Goal: Communication & Community: Answer question/provide support

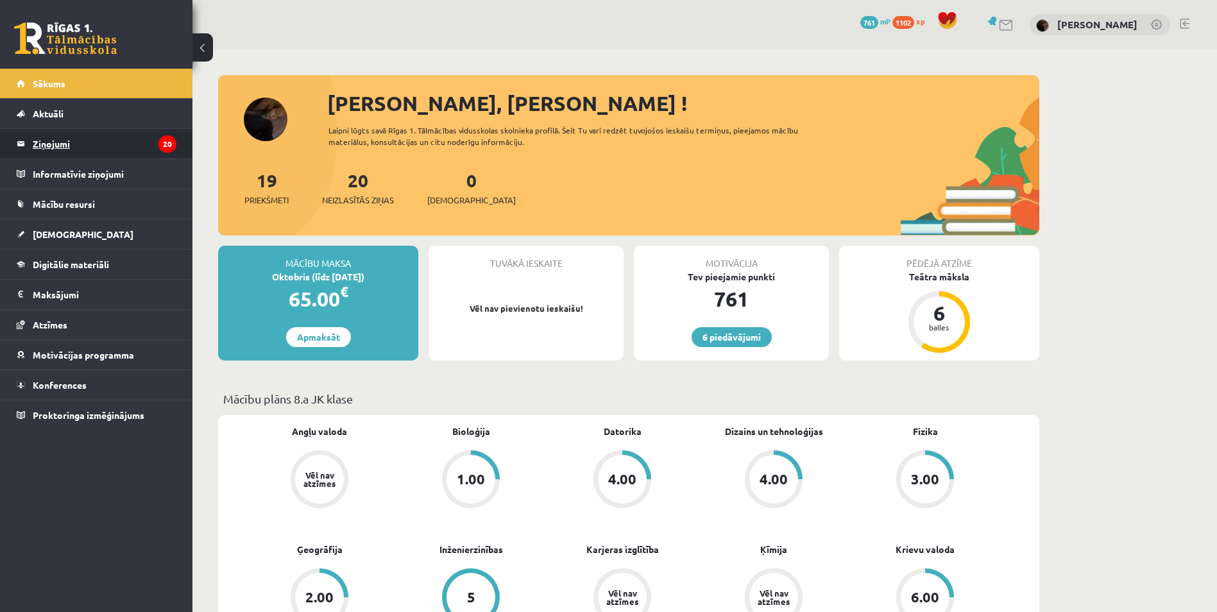
click at [160, 146] on icon "20" at bounding box center [167, 143] width 18 height 17
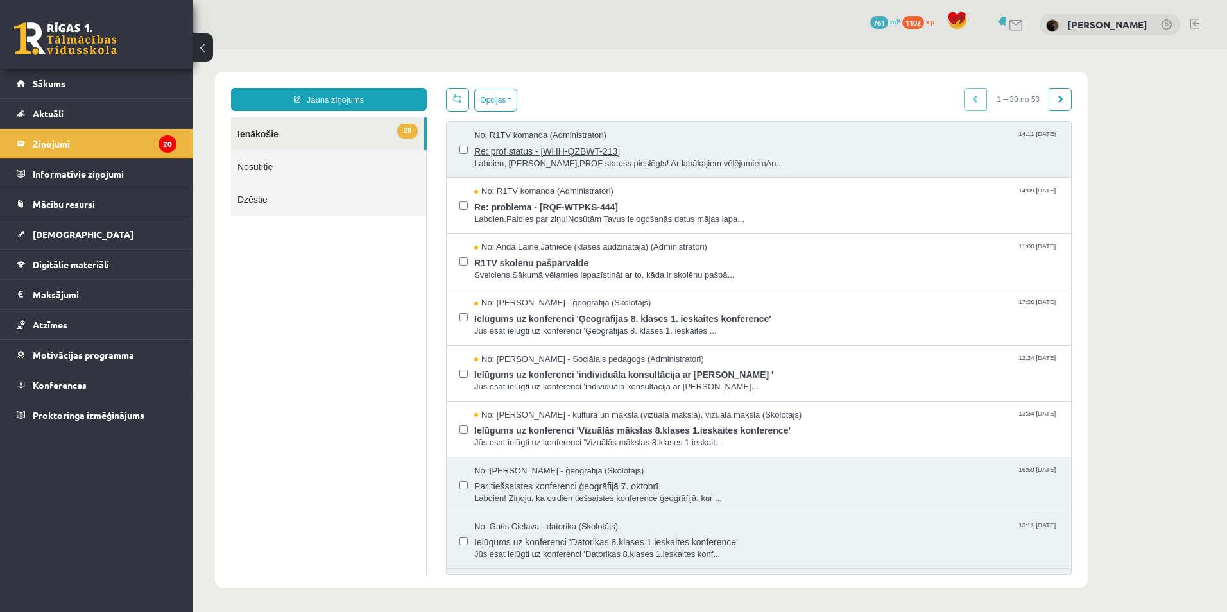
click at [703, 142] on span "Re: prof status - [WHH-QZBWT-213]" at bounding box center [766, 150] width 584 height 16
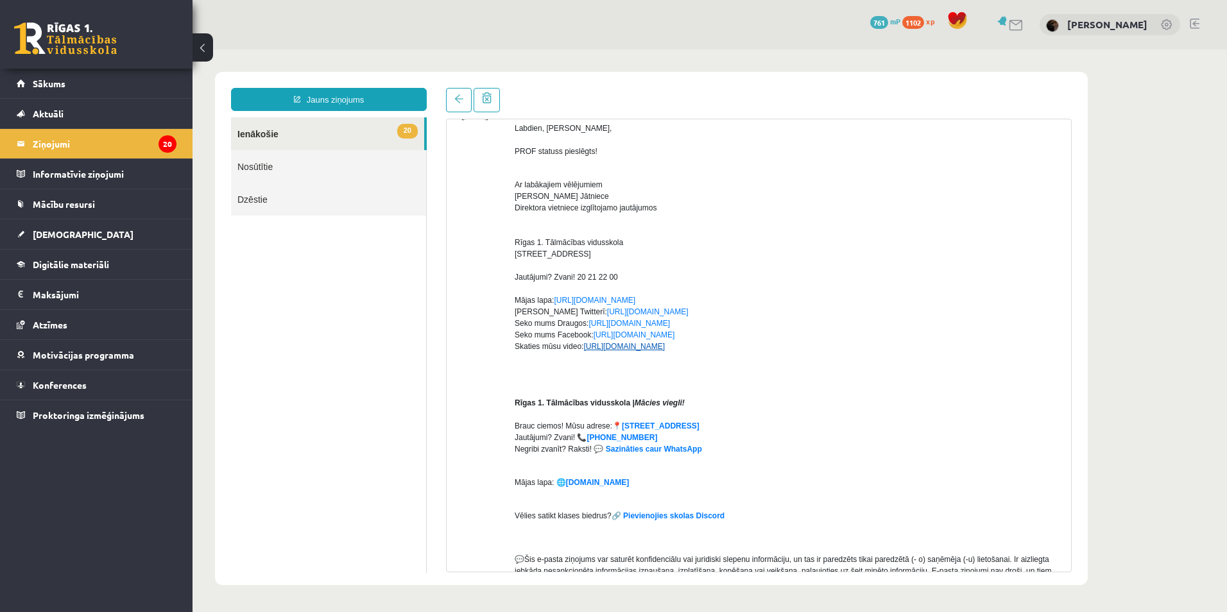
scroll to position [128, 0]
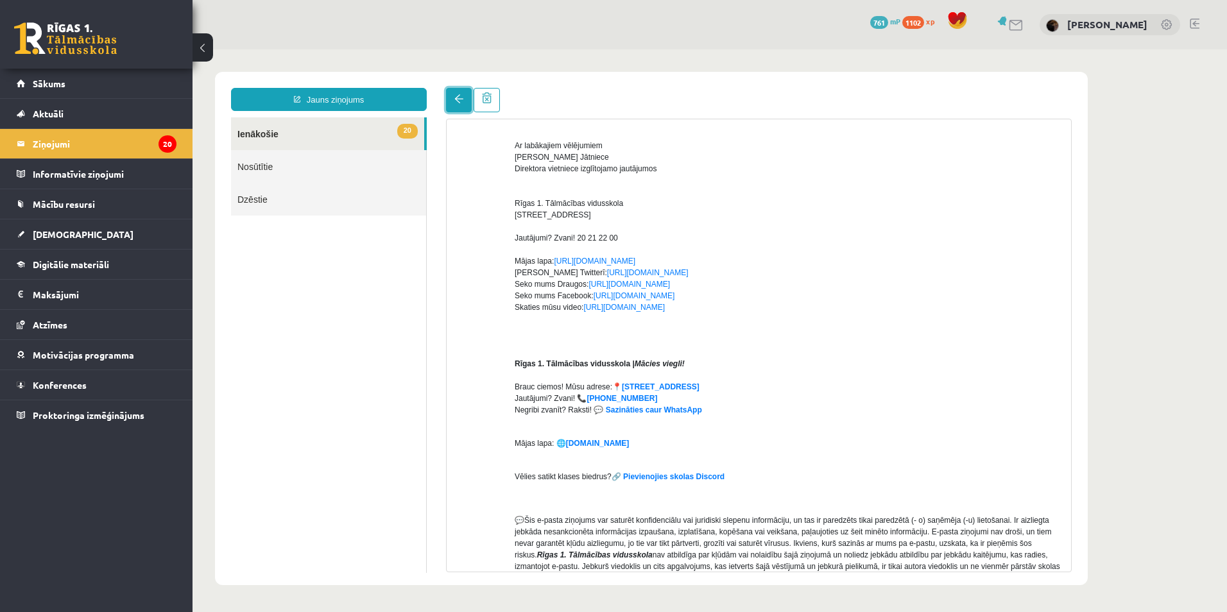
click at [459, 96] on span at bounding box center [458, 98] width 9 height 9
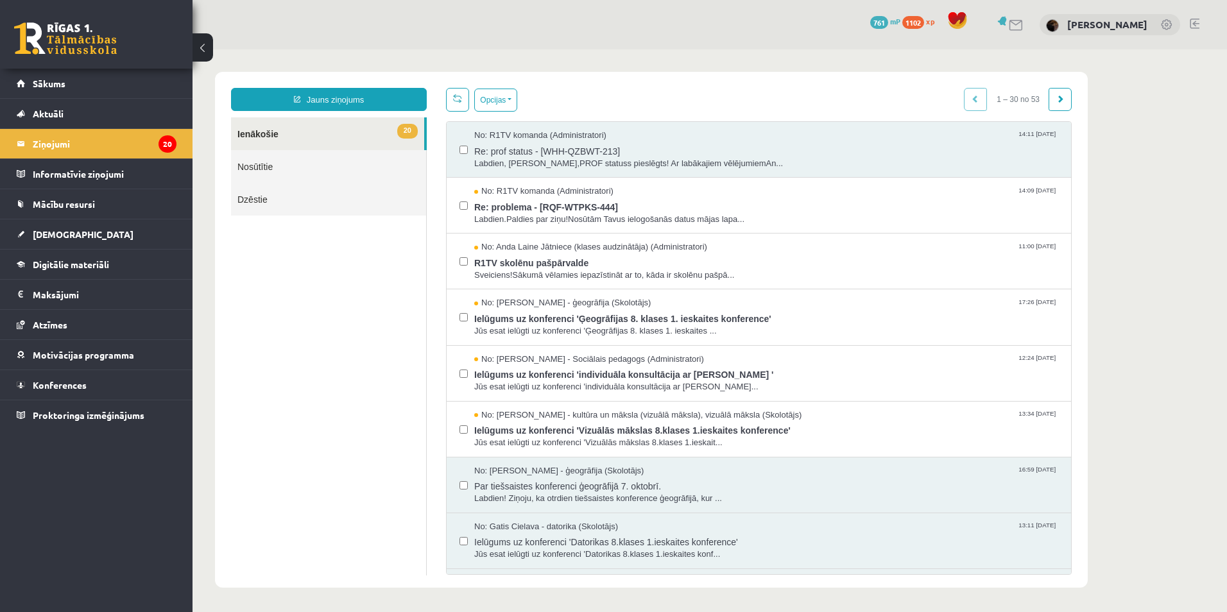
scroll to position [0, 0]
click at [359, 166] on link "Nosūtītie" at bounding box center [328, 166] width 195 height 33
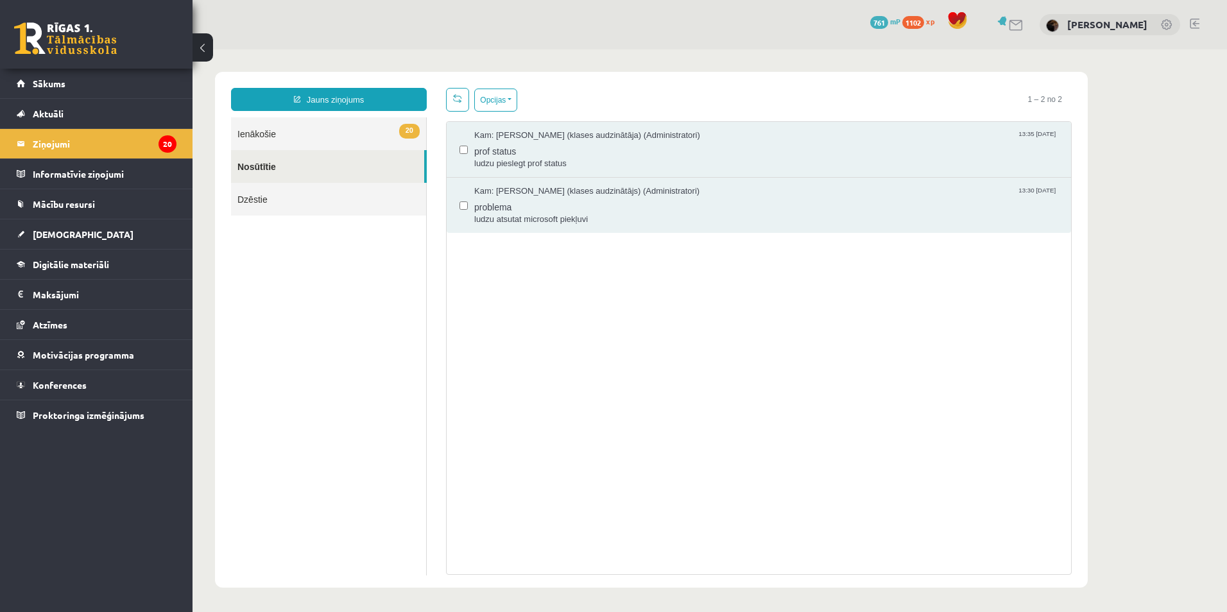
click at [367, 138] on link "20 Ienākošie" at bounding box center [328, 133] width 195 height 33
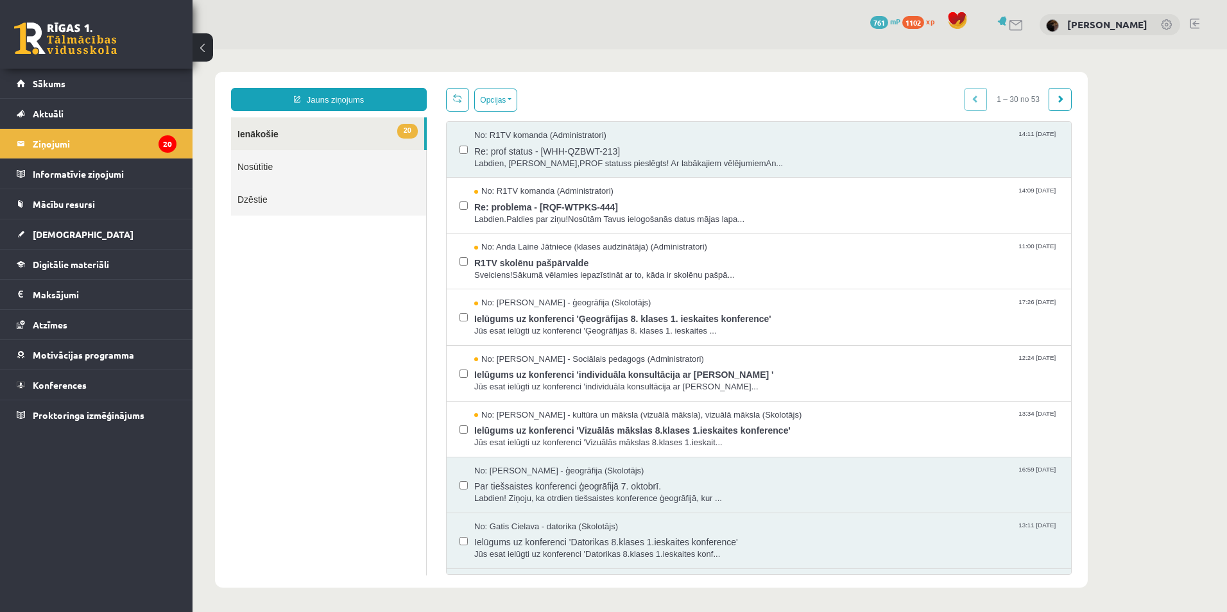
click at [368, 139] on link "20 Ienākošie" at bounding box center [327, 133] width 193 height 33
click at [642, 155] on span "Re: prof status - [WHH-QZBWT-213]" at bounding box center [766, 150] width 584 height 16
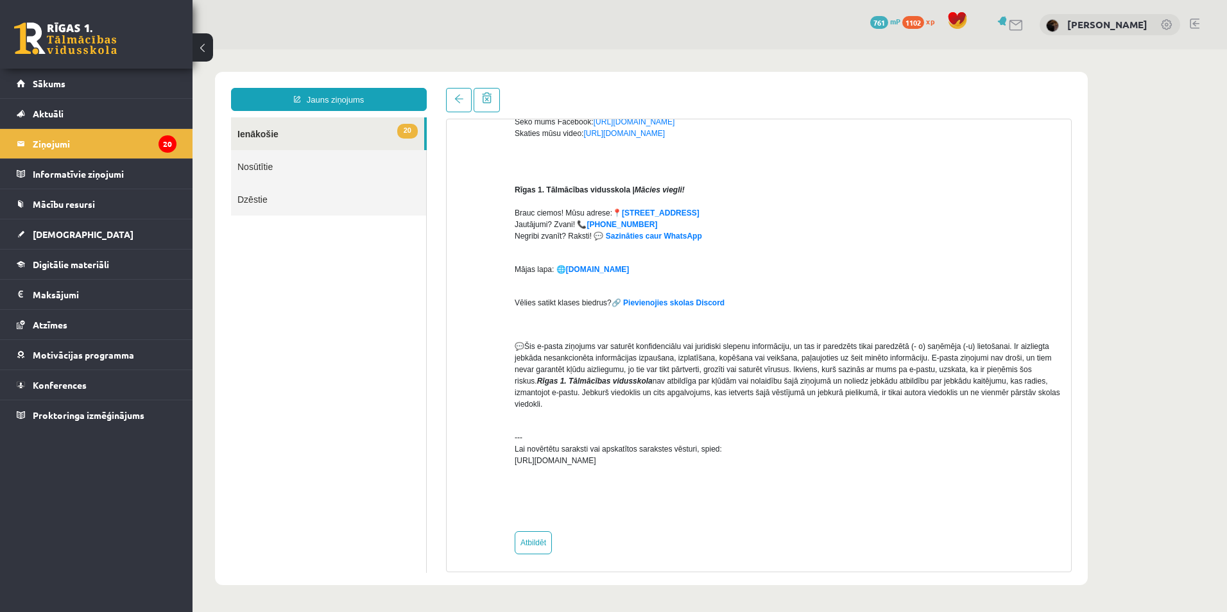
scroll to position [307, 0]
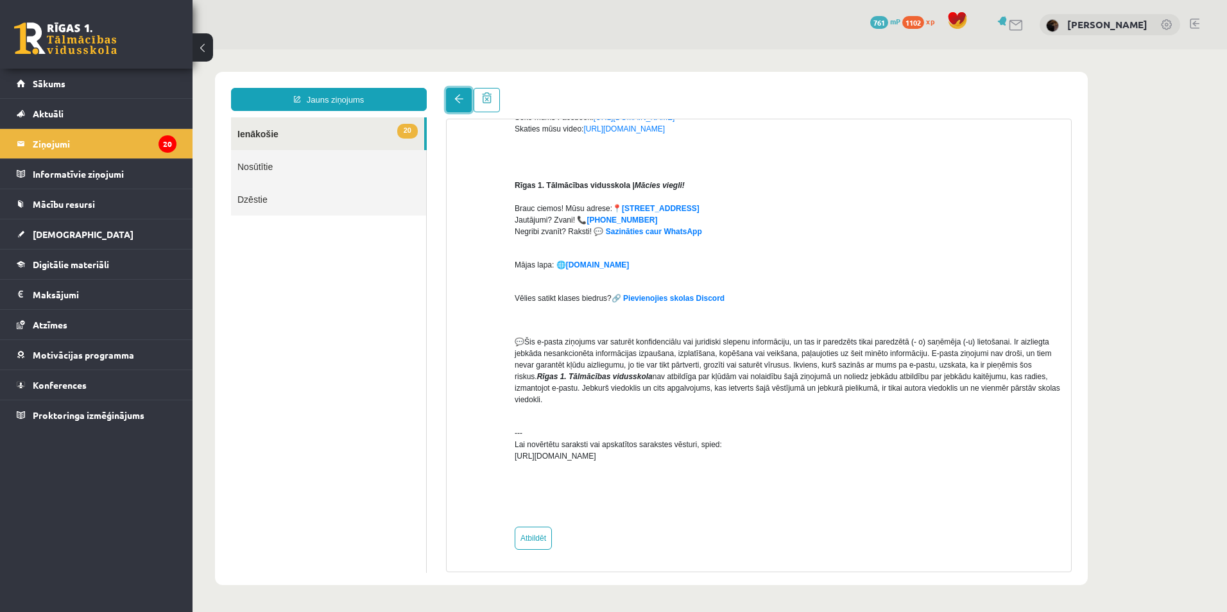
click at [452, 110] on link at bounding box center [459, 100] width 26 height 24
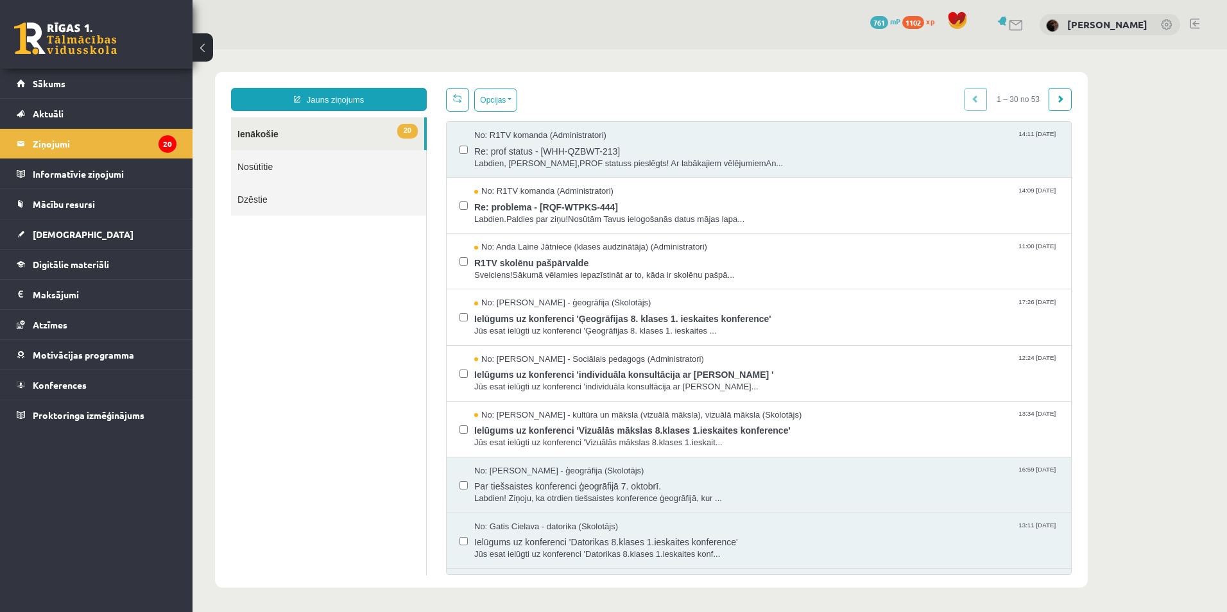
click at [457, 106] on link at bounding box center [457, 100] width 23 height 24
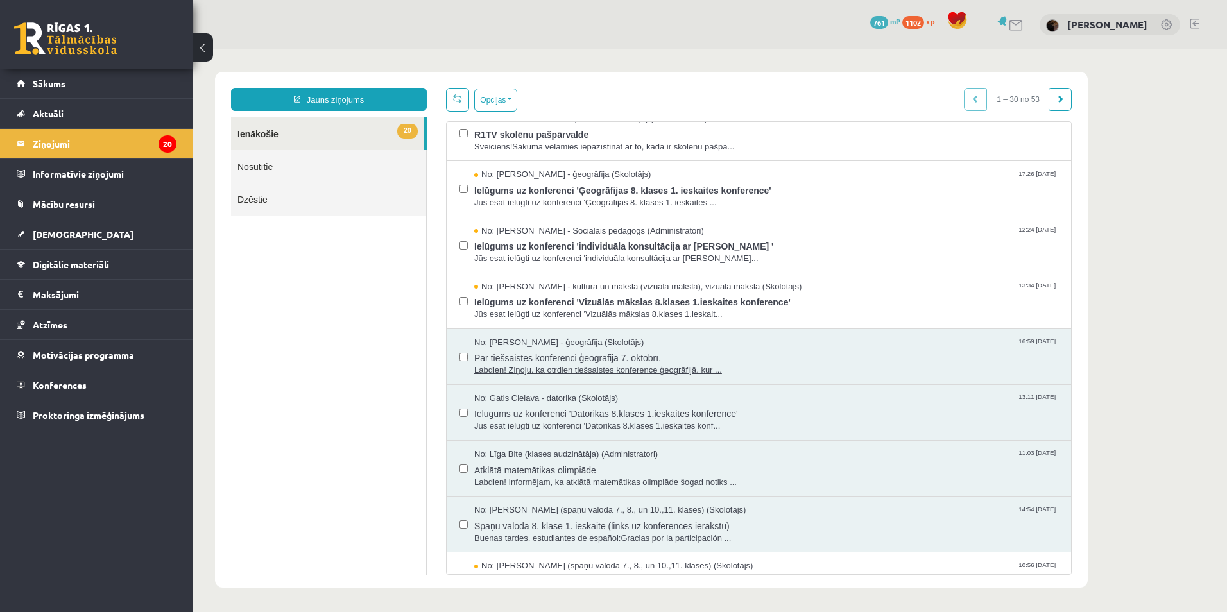
scroll to position [0, 0]
click at [335, 170] on link "Nosūtītie" at bounding box center [328, 166] width 195 height 33
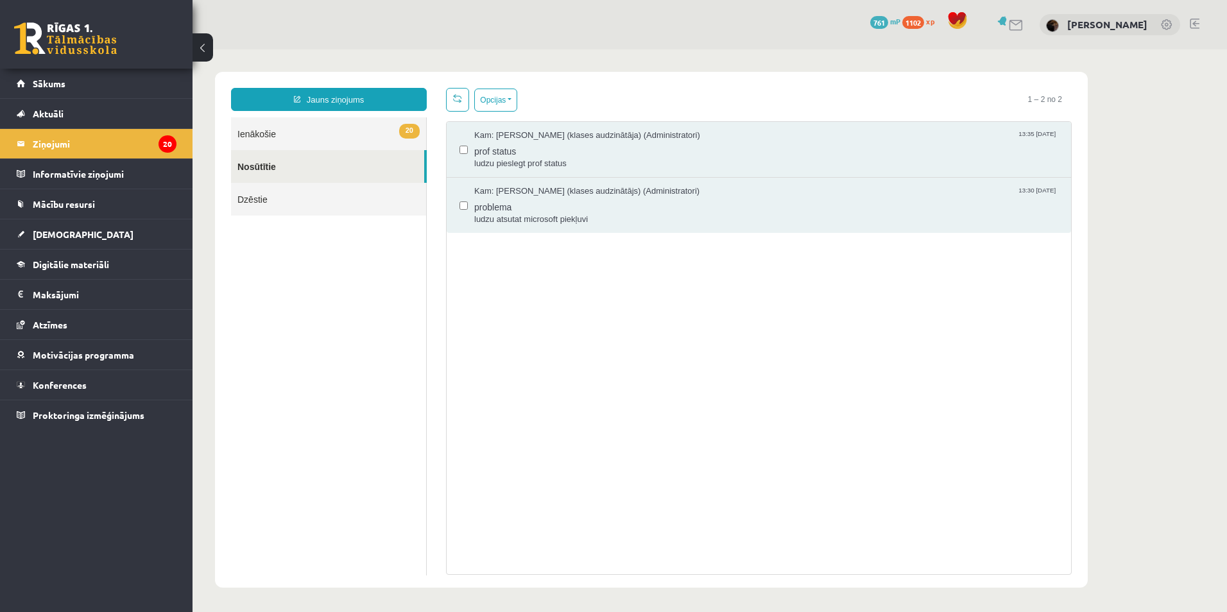
click at [353, 142] on link "20 Ienākošie" at bounding box center [328, 133] width 195 height 33
click at [90, 90] on link "Sākums" at bounding box center [97, 84] width 160 height 30
